Goal: Task Accomplishment & Management: Complete application form

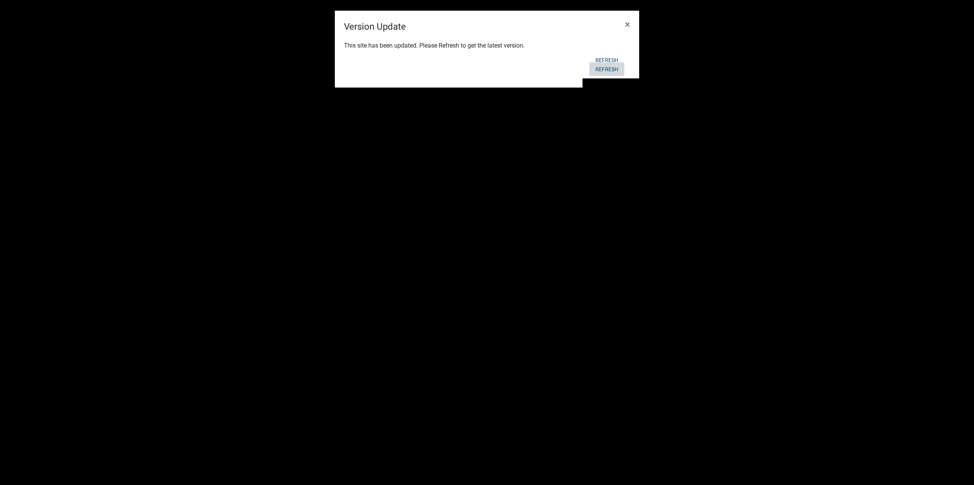
click at [612, 71] on button "Refresh" at bounding box center [607, 69] width 35 height 14
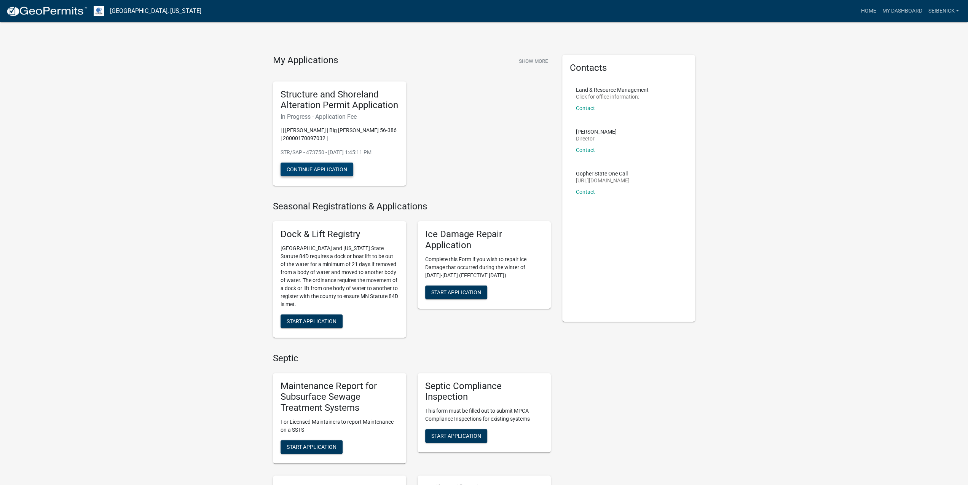
click at [305, 166] on button "Continue Application" at bounding box center [317, 170] width 73 height 14
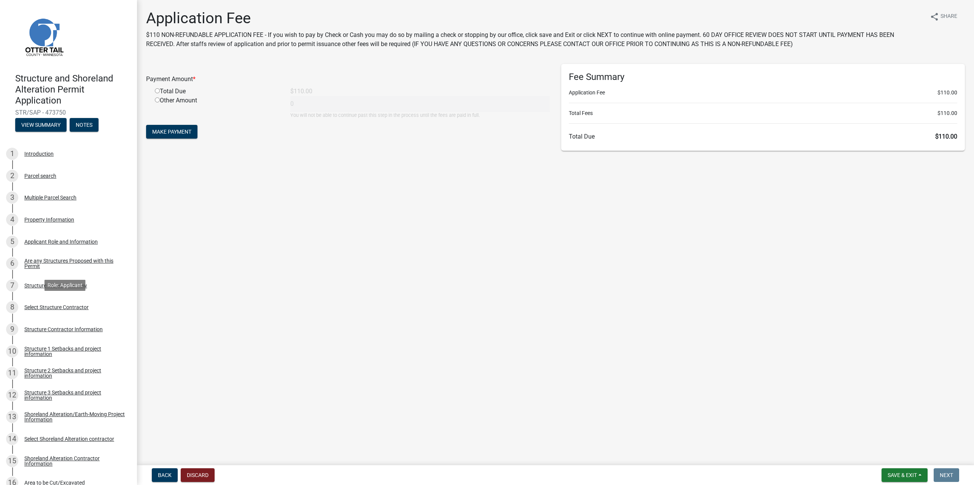
scroll to position [299, 0]
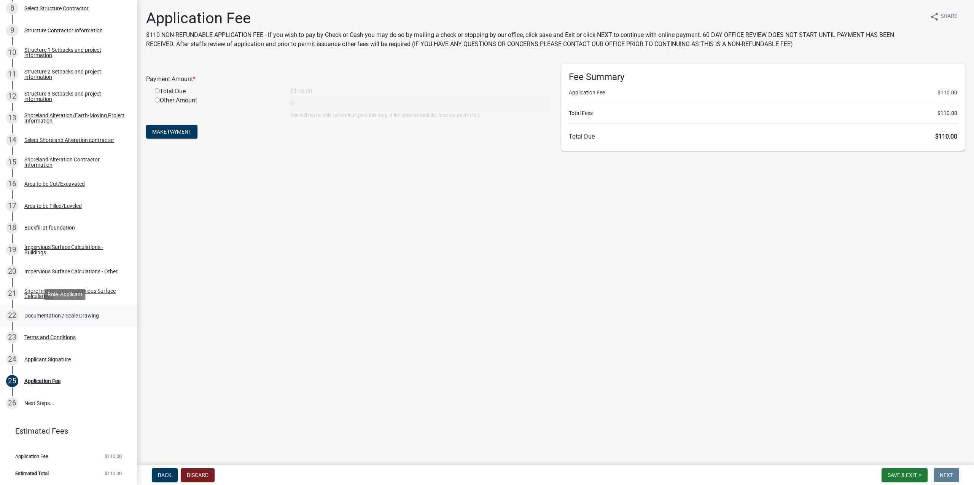
click at [73, 316] on div "Documentation / Scale Drawing" at bounding box center [61, 315] width 75 height 5
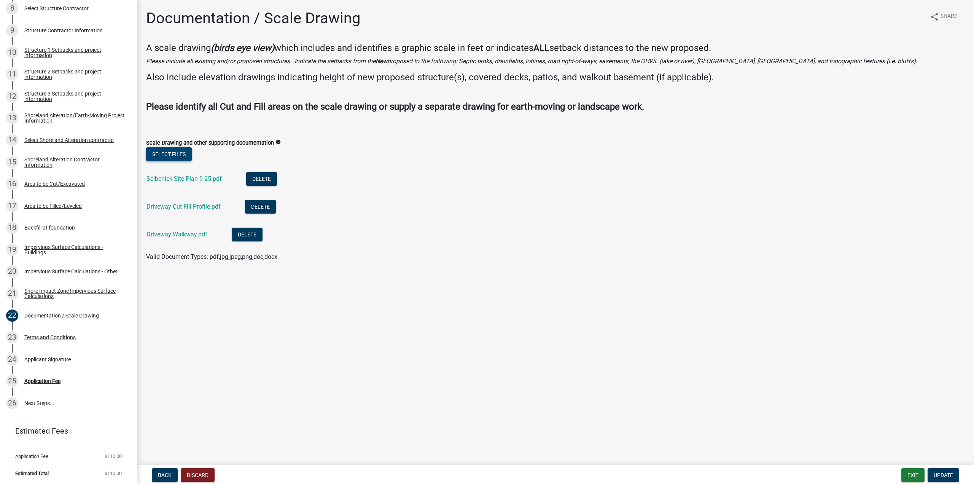
click at [171, 158] on button "Select files" at bounding box center [169, 154] width 46 height 14
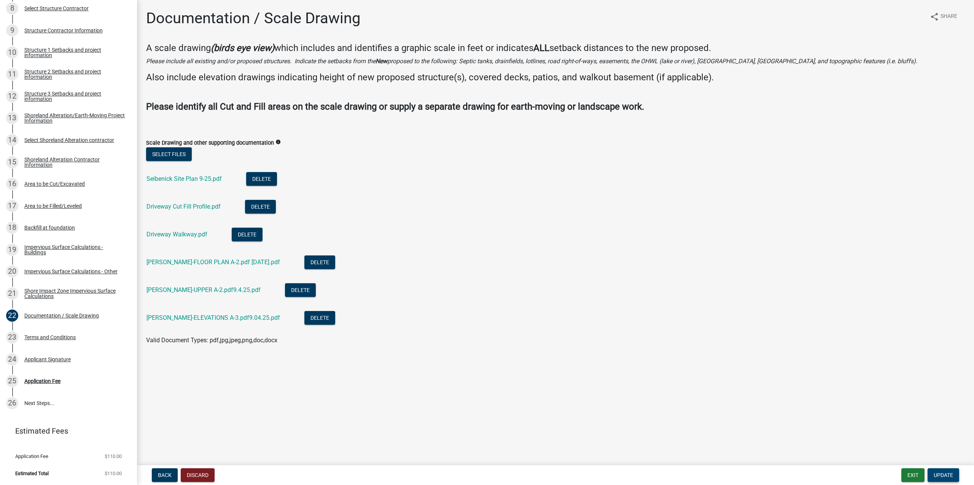
click at [945, 475] on span "Update" at bounding box center [943, 475] width 19 height 6
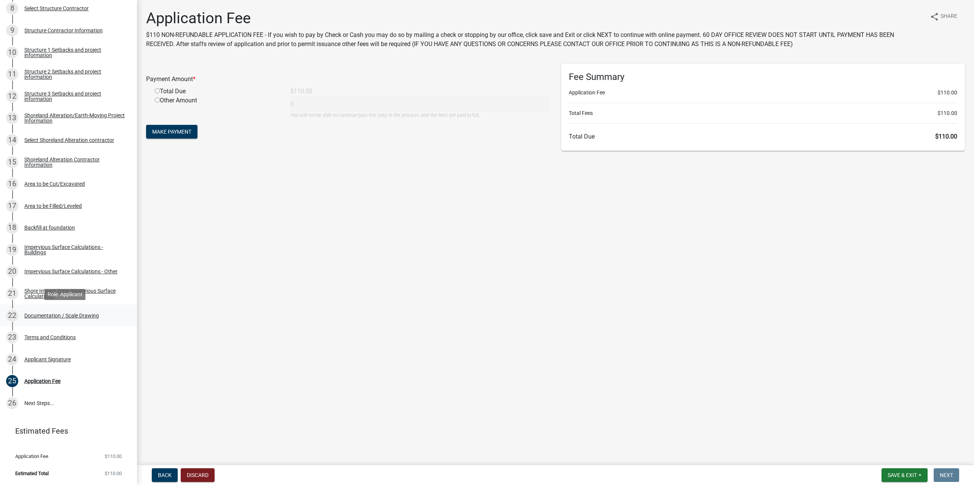
click at [61, 313] on div "Documentation / Scale Drawing" at bounding box center [61, 315] width 75 height 5
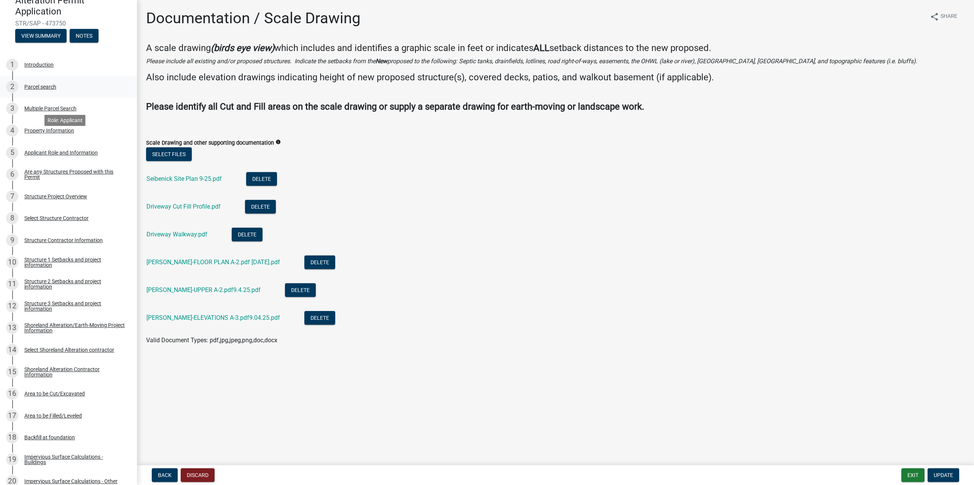
scroll to position [45, 0]
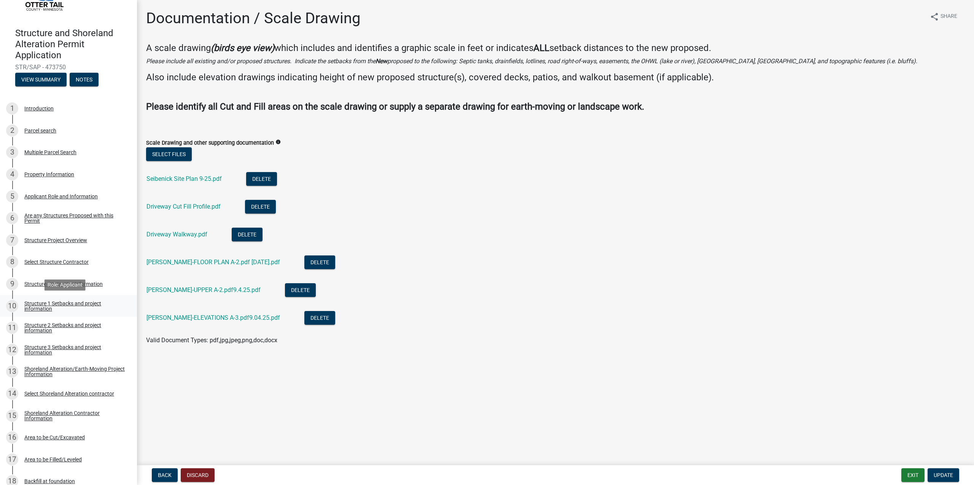
click at [45, 303] on div "Structure 1 Setbacks and project information" at bounding box center [74, 306] width 100 height 11
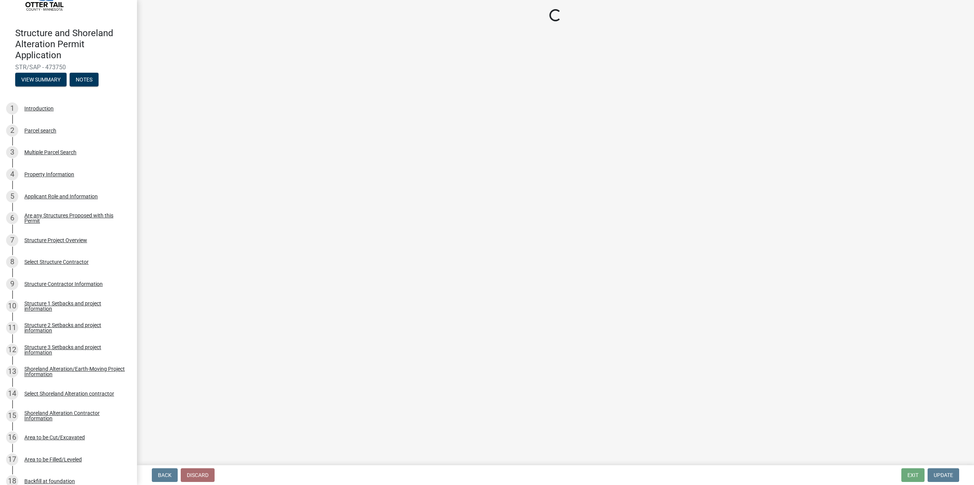
select select "c185e313-3403-4239-bd61-bb563c58a77a"
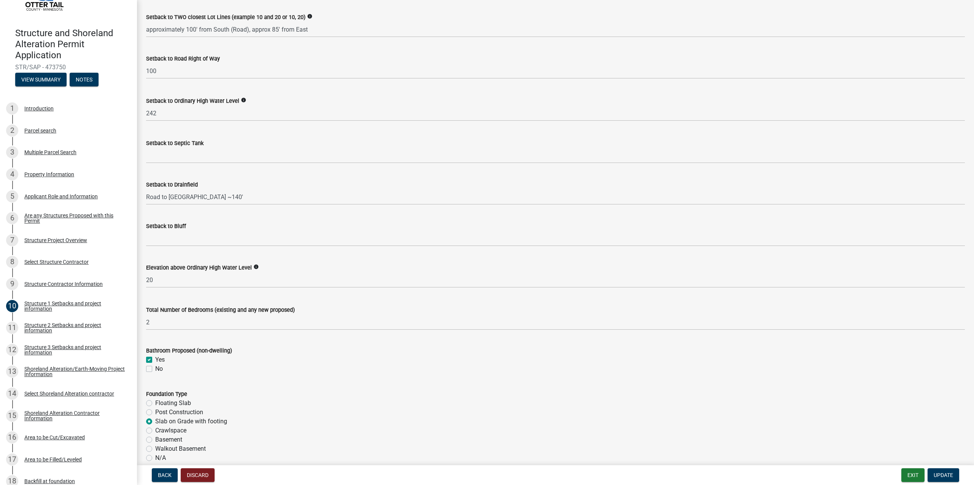
scroll to position [712, 0]
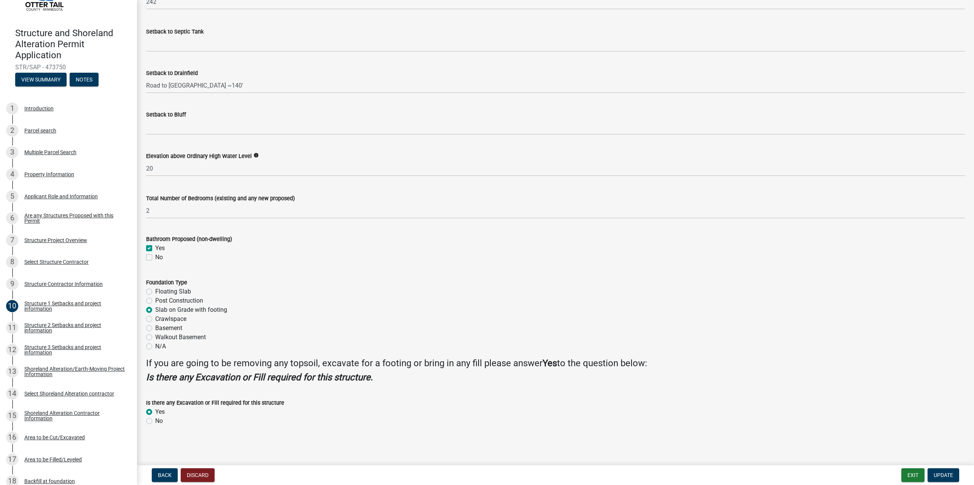
click at [173, 289] on label "Floating Slab" at bounding box center [173, 291] width 36 height 9
click at [160, 289] on input "Floating Slab" at bounding box center [157, 289] width 5 height 5
radio input "true"
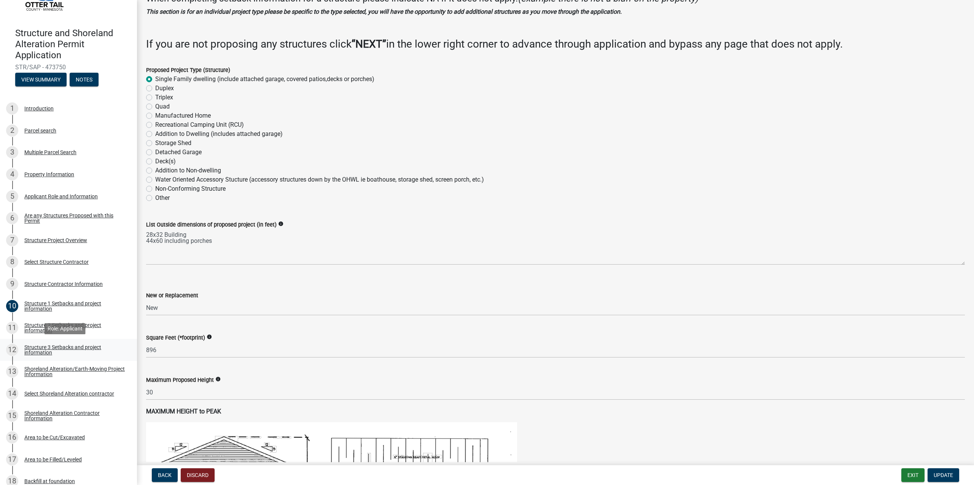
scroll to position [299, 0]
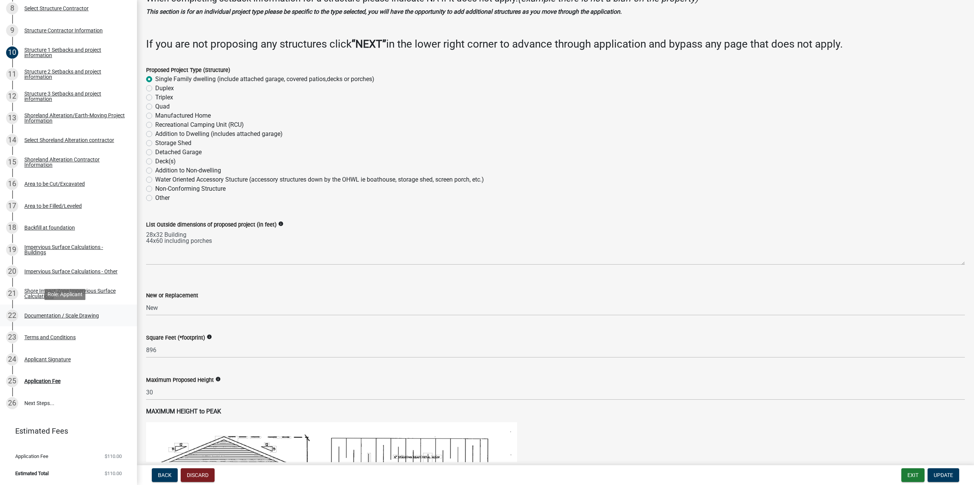
click at [36, 311] on div "22 Documentation / Scale Drawing" at bounding box center [65, 315] width 119 height 12
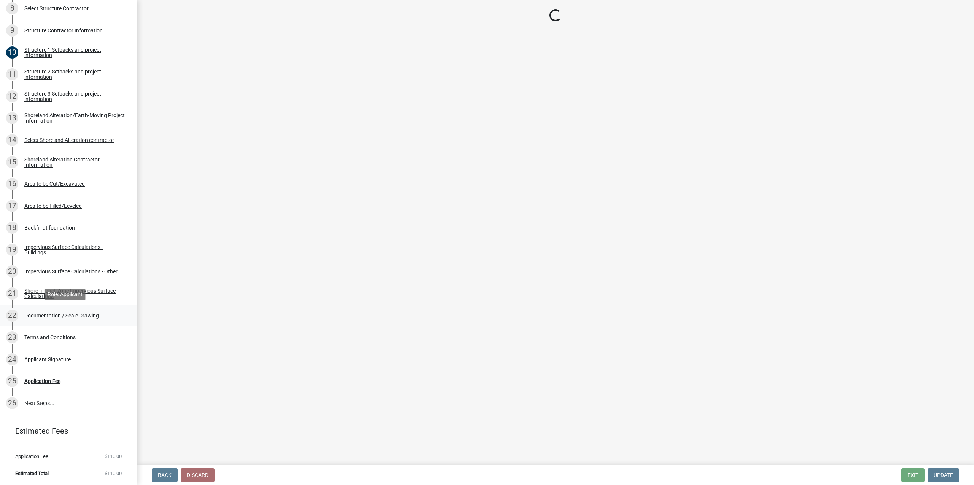
scroll to position [0, 0]
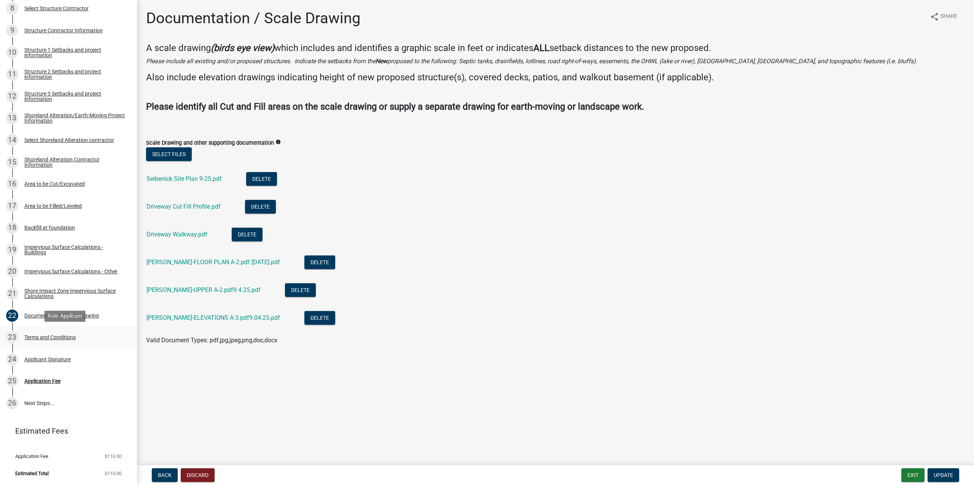
click at [38, 336] on div "Terms and Conditions" at bounding box center [49, 337] width 51 height 5
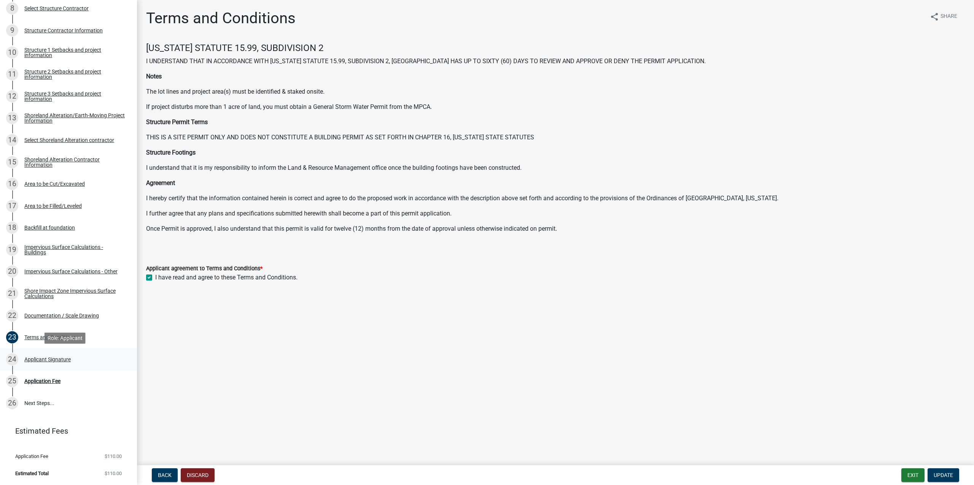
click at [31, 365] on div "24 Applicant Signature" at bounding box center [65, 359] width 119 height 12
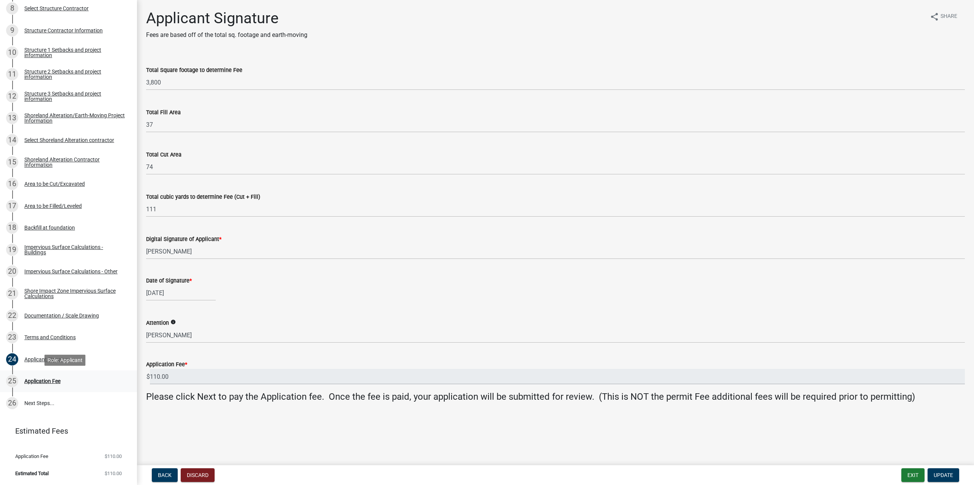
click at [35, 379] on div "Application Fee" at bounding box center [42, 380] width 36 height 5
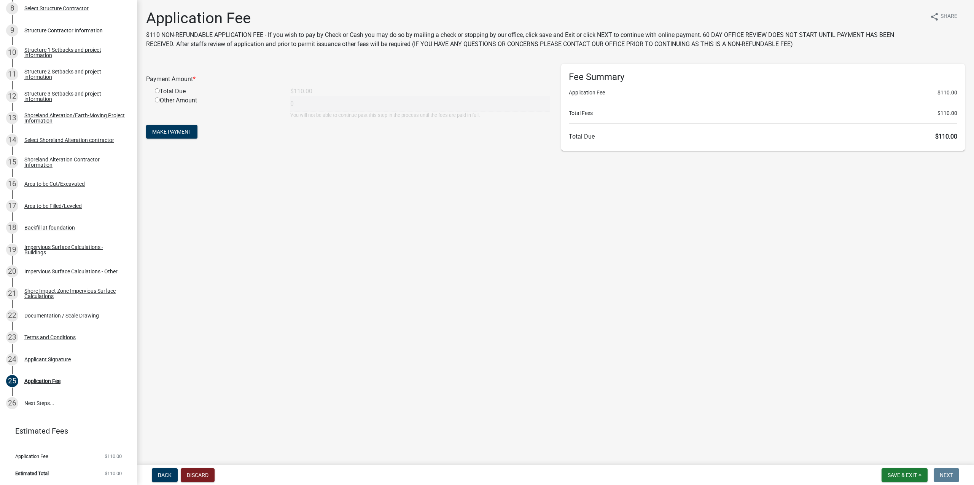
click at [174, 91] on div "Total Due" at bounding box center [217, 91] width 136 height 9
click at [158, 92] on input "radio" at bounding box center [157, 90] width 5 height 5
radio input "true"
type input "110"
click at [167, 130] on span "Make Payment" at bounding box center [171, 132] width 39 height 6
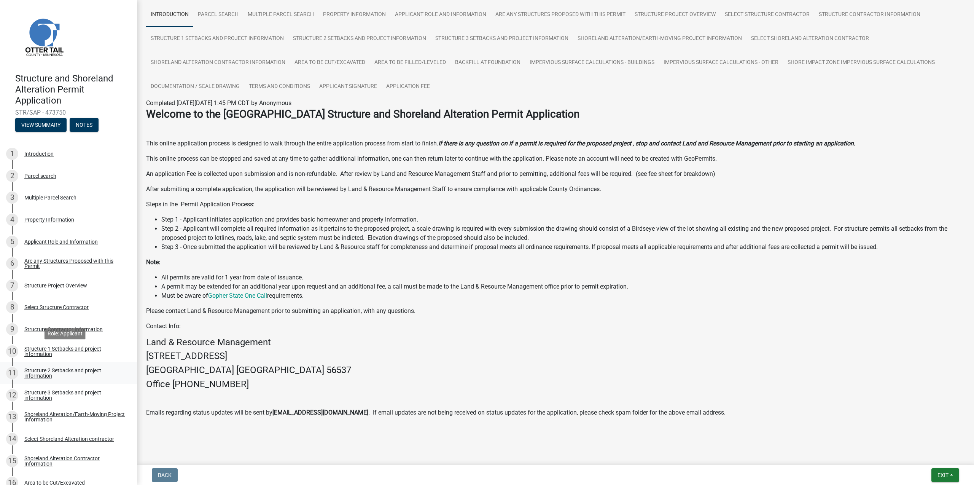
scroll to position [299, 0]
